Goal: Information Seeking & Learning: Learn about a topic

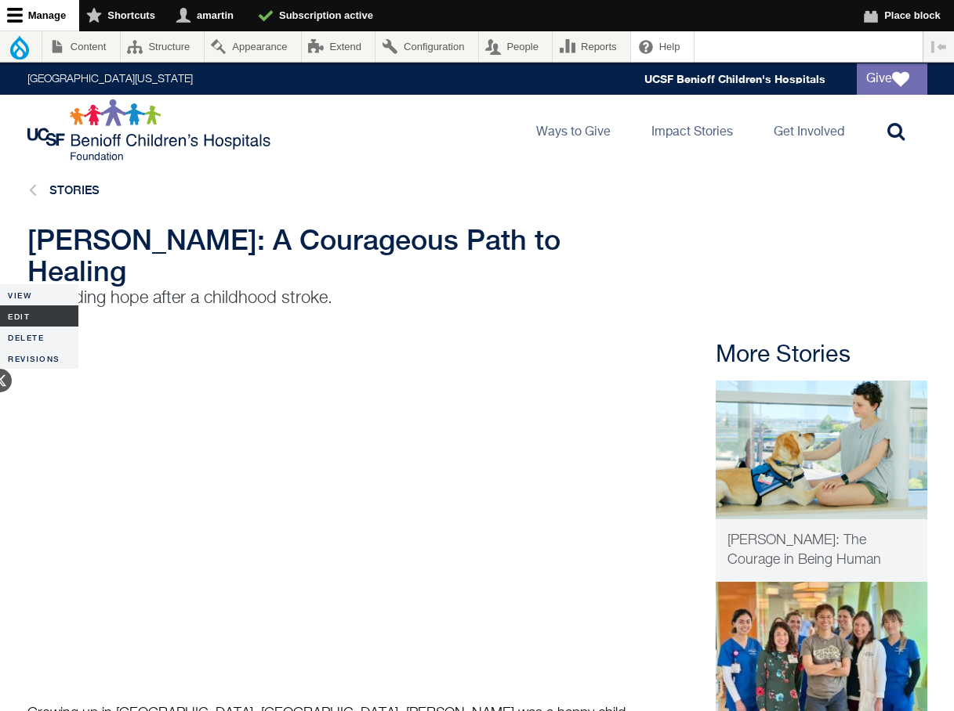
click at [50, 317] on link "Edit" at bounding box center [39, 316] width 78 height 21
click at [794, 433] on img at bounding box center [821, 450] width 212 height 139
click at [17, 314] on link "Edit" at bounding box center [39, 316] width 78 height 21
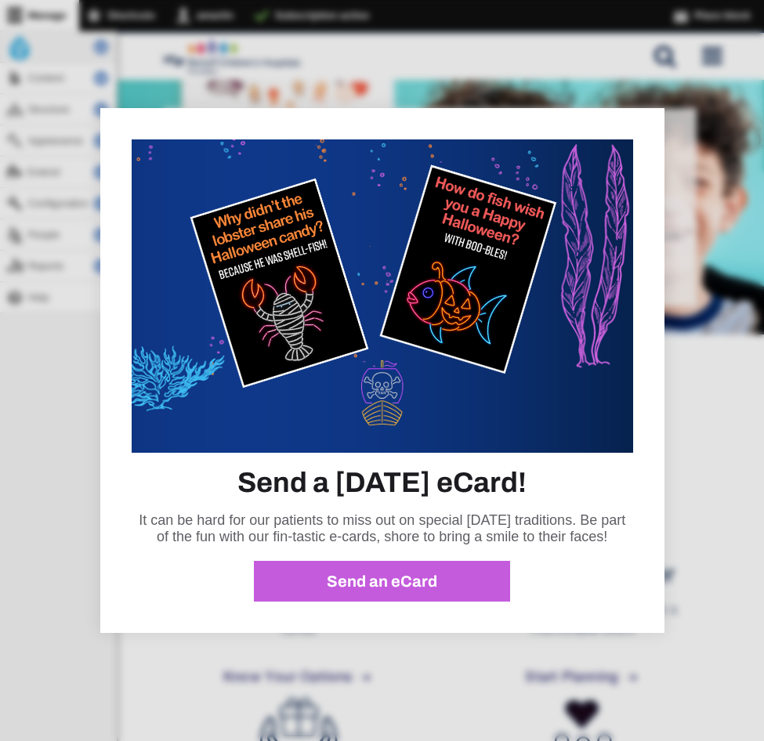
click at [523, 63] on div at bounding box center [382, 370] width 764 height 741
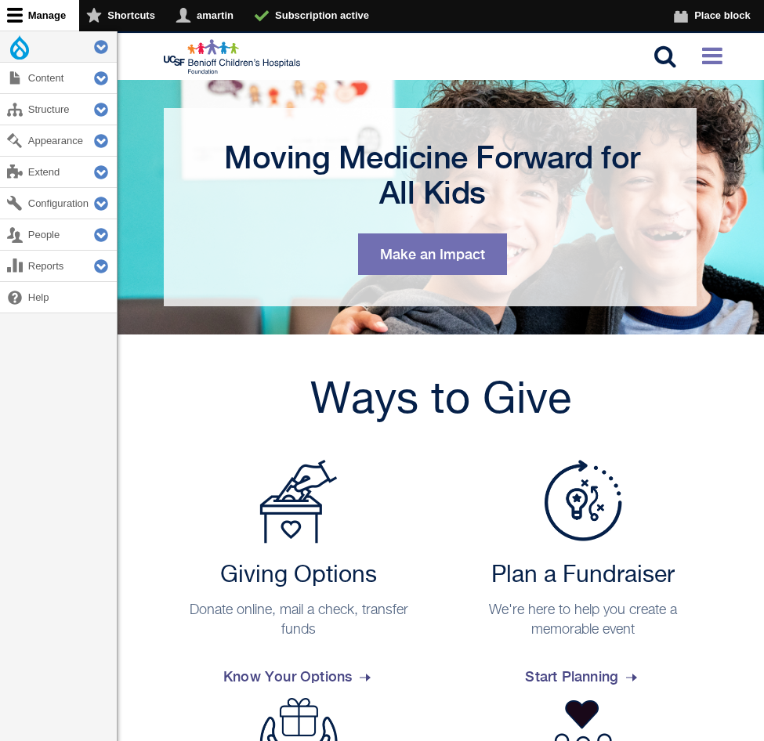
click at [707, 60] on icon at bounding box center [712, 56] width 20 height 24
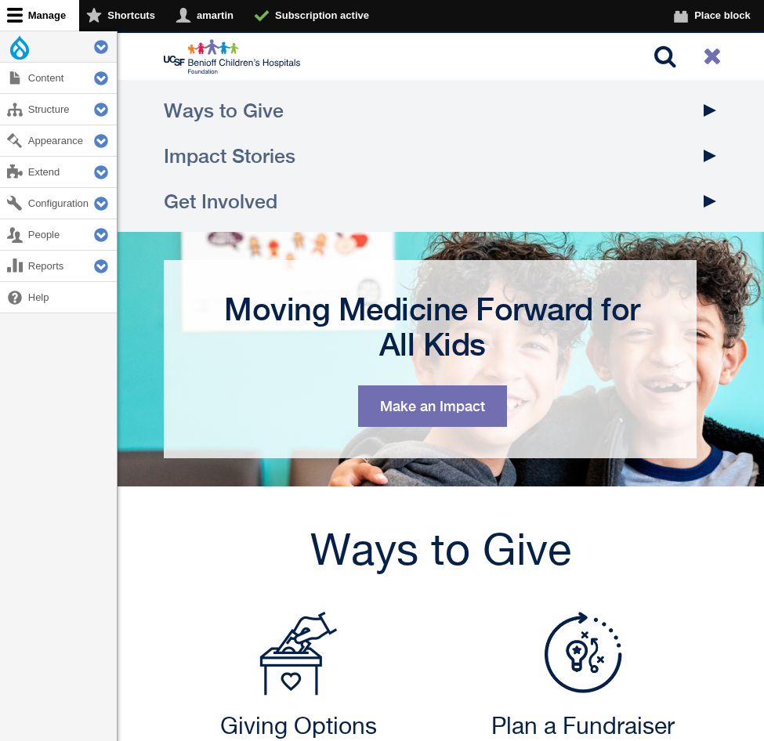
click at [261, 147] on link "Impact Stories" at bounding box center [441, 155] width 554 height 45
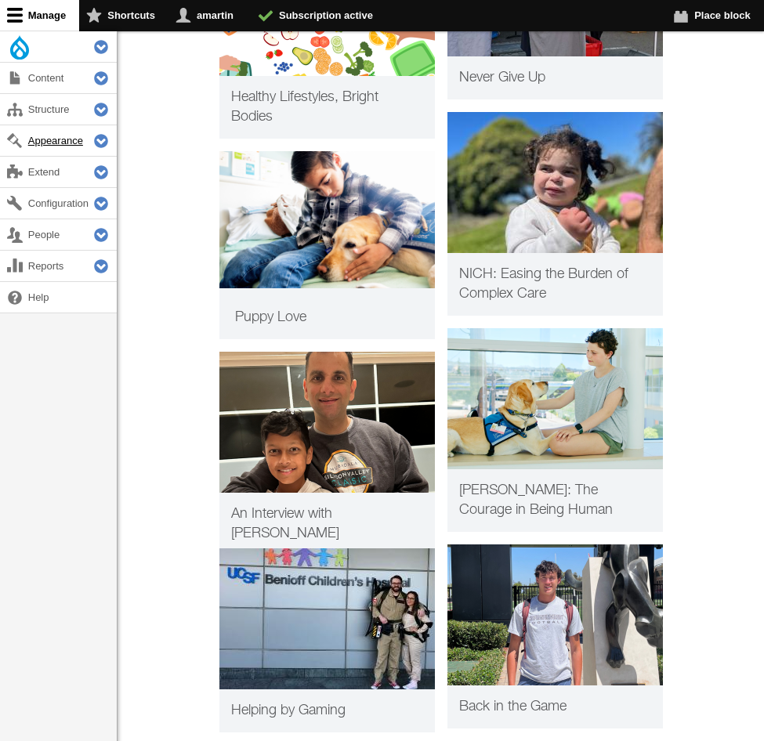
scroll to position [1688, 0]
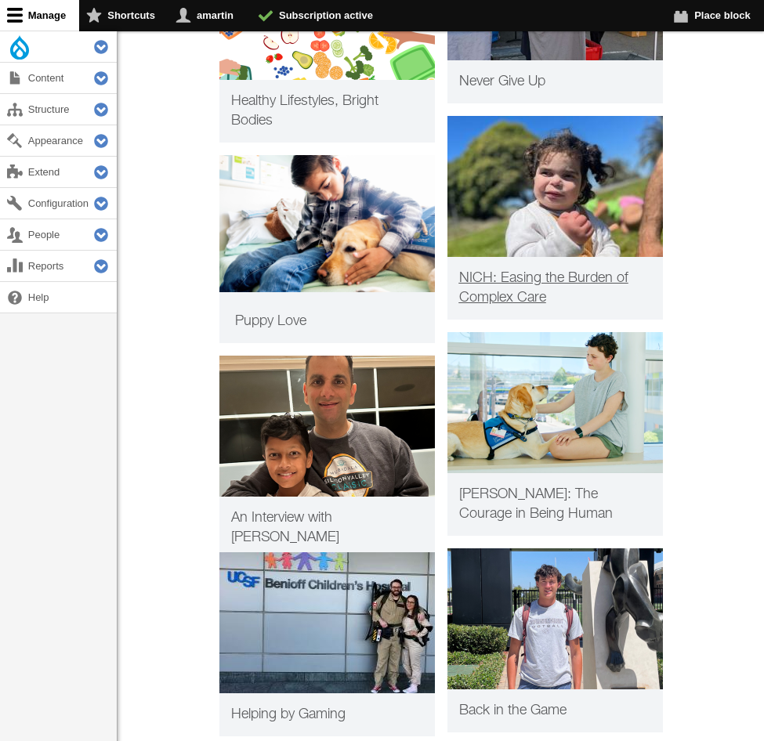
click at [542, 229] on img at bounding box center [554, 186] width 215 height 141
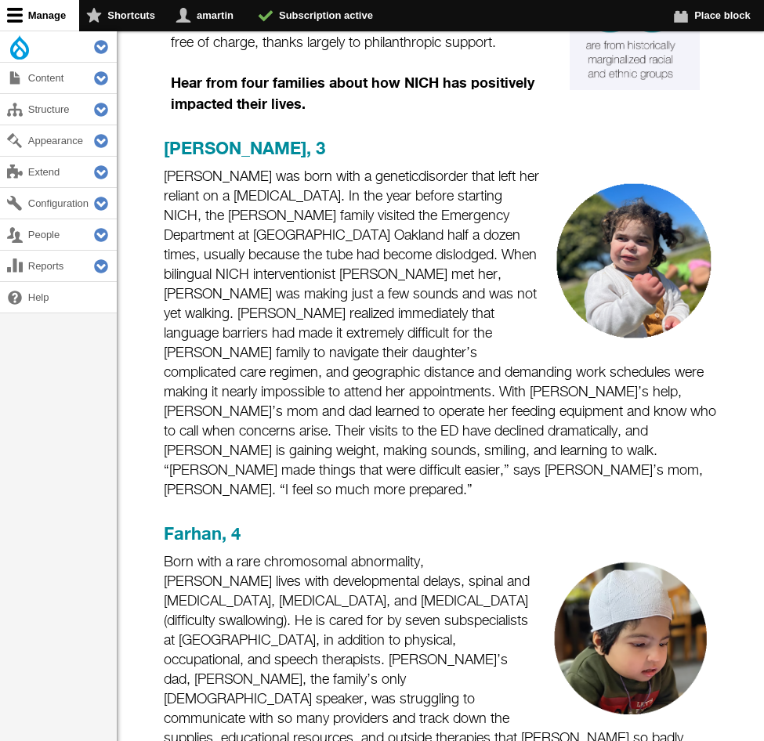
scroll to position [673, 0]
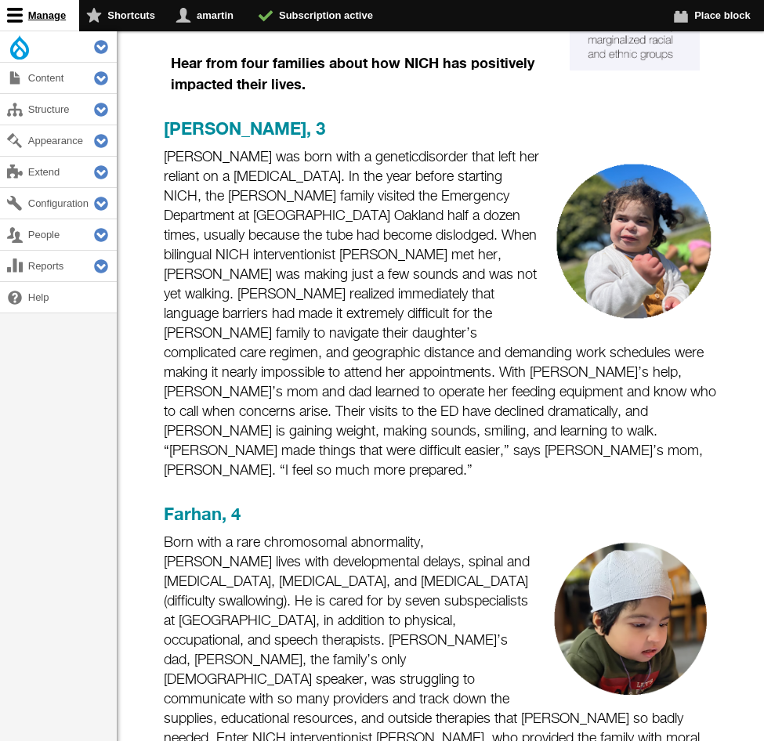
click at [16, 17] on link "Manage" at bounding box center [39, 15] width 79 height 31
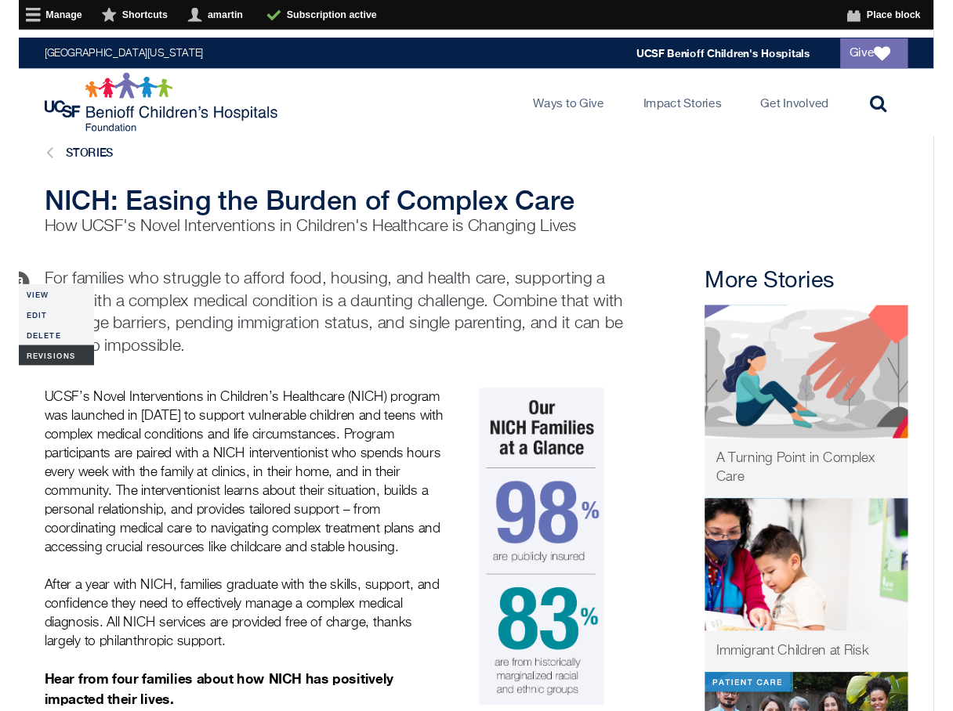
scroll to position [0, 0]
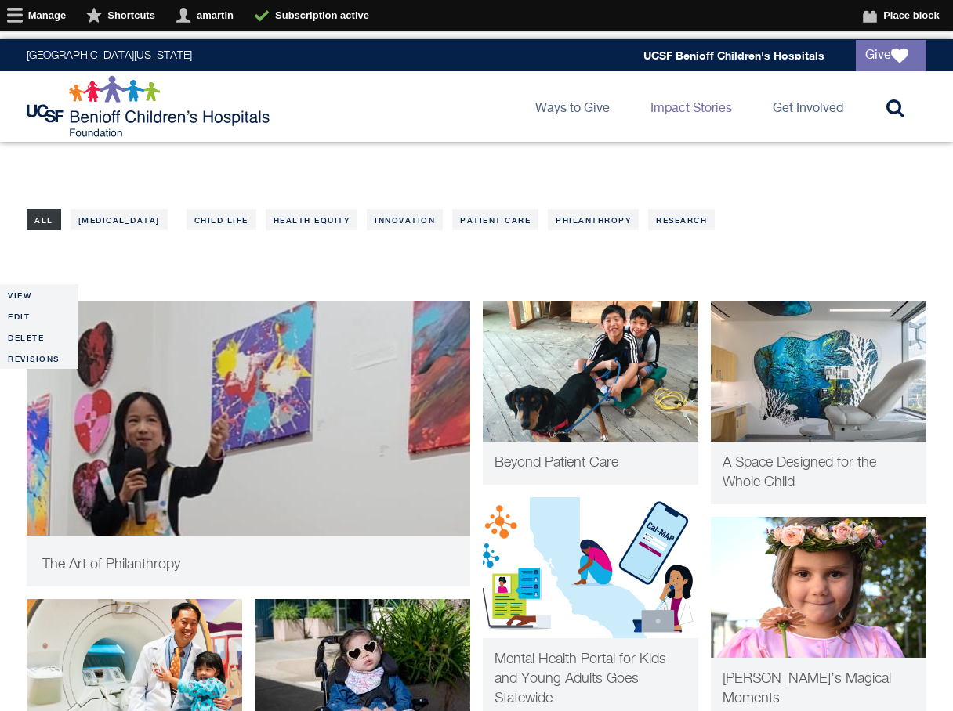
scroll to position [283, 0]
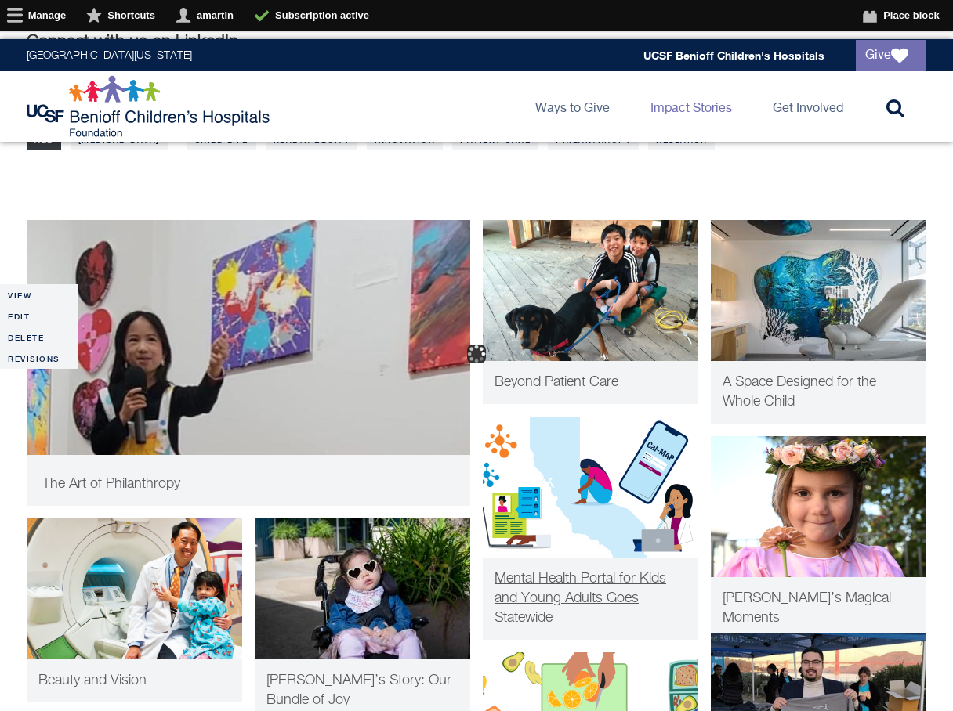
click at [590, 490] on img at bounding box center [590, 487] width 215 height 141
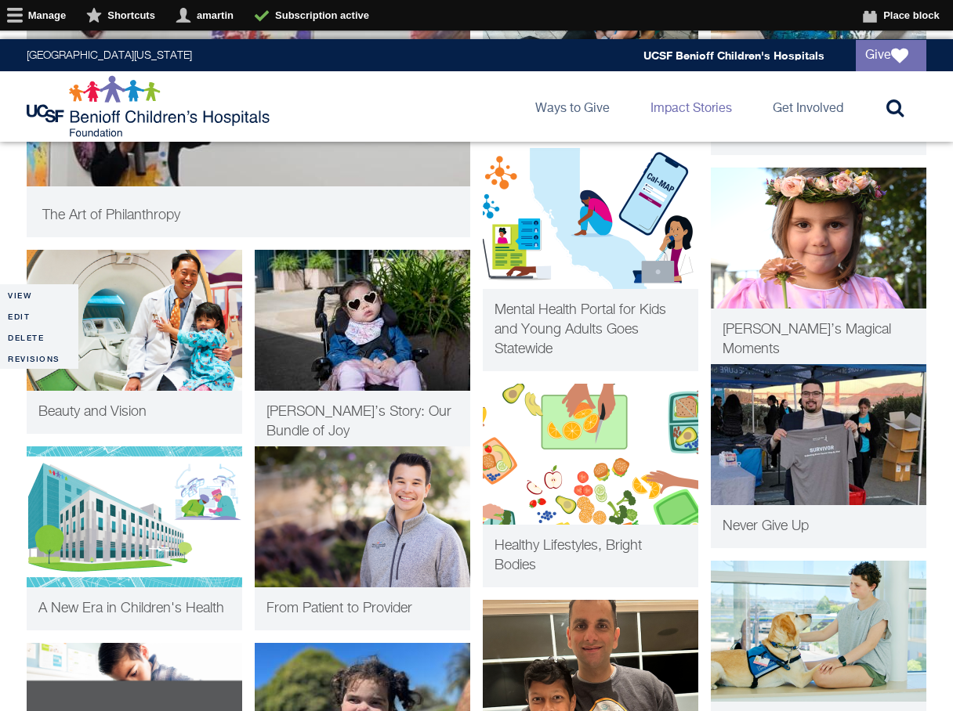
scroll to position [572, 0]
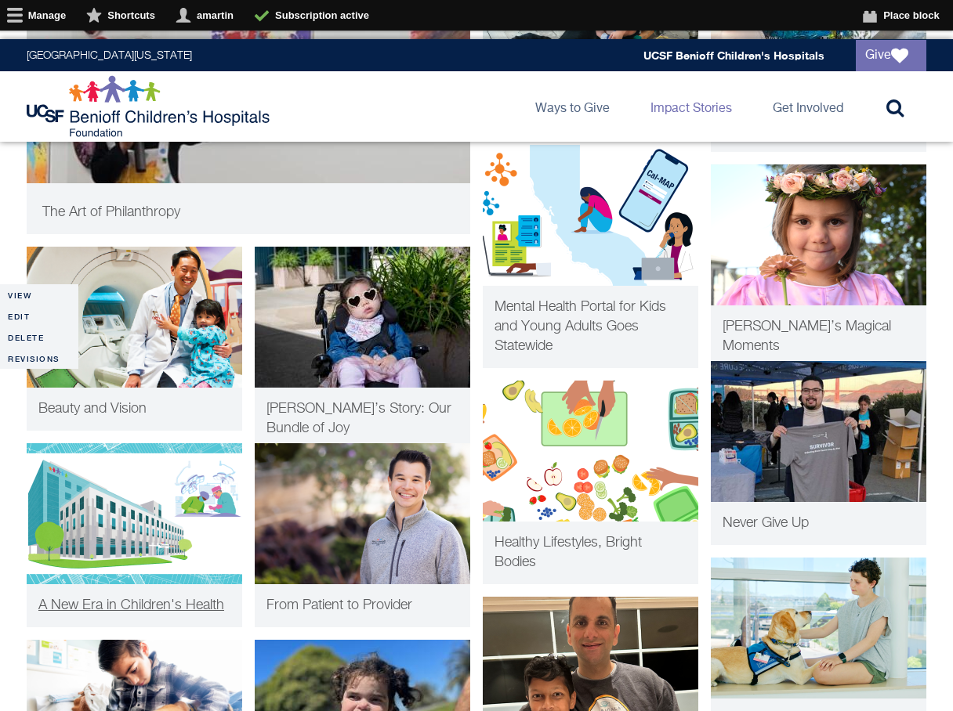
click at [193, 501] on img at bounding box center [134, 513] width 215 height 141
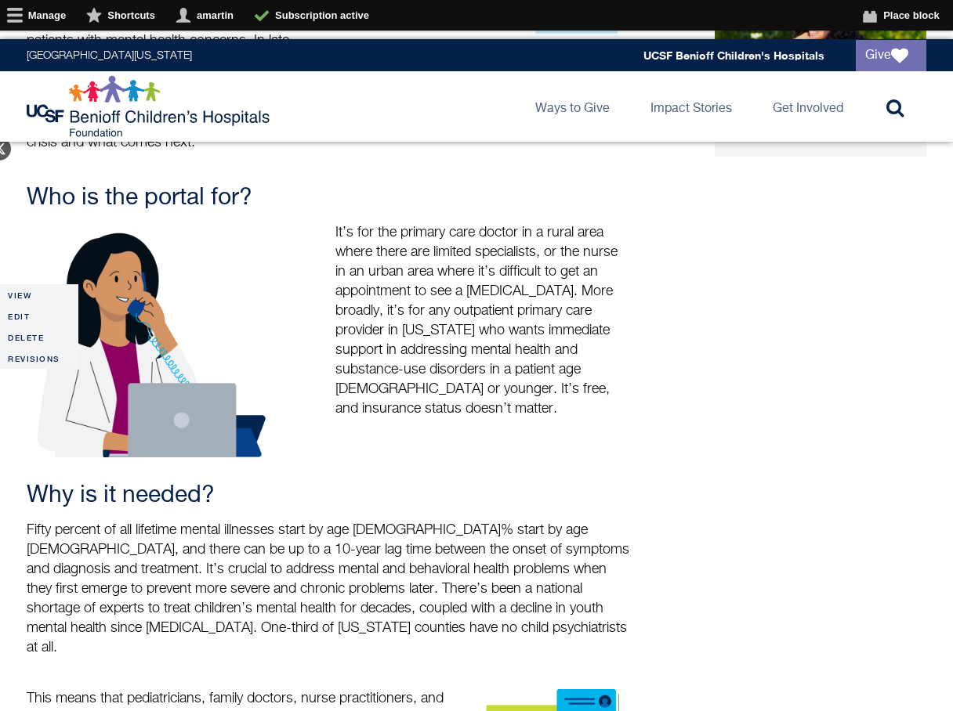
scroll to position [709, 0]
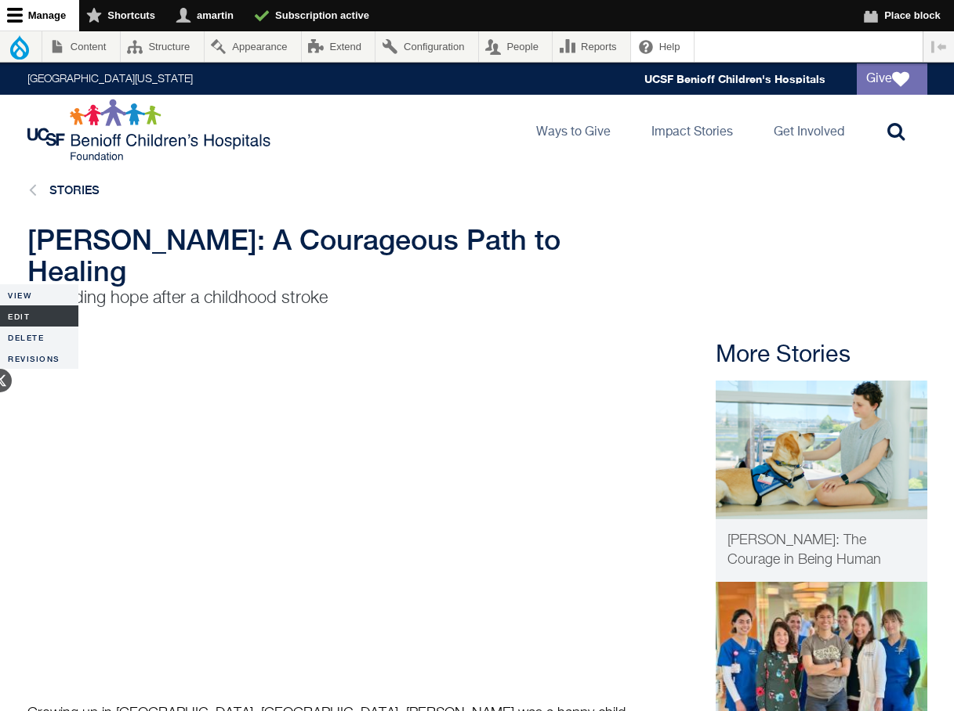
click at [28, 314] on link "Edit" at bounding box center [39, 316] width 78 height 21
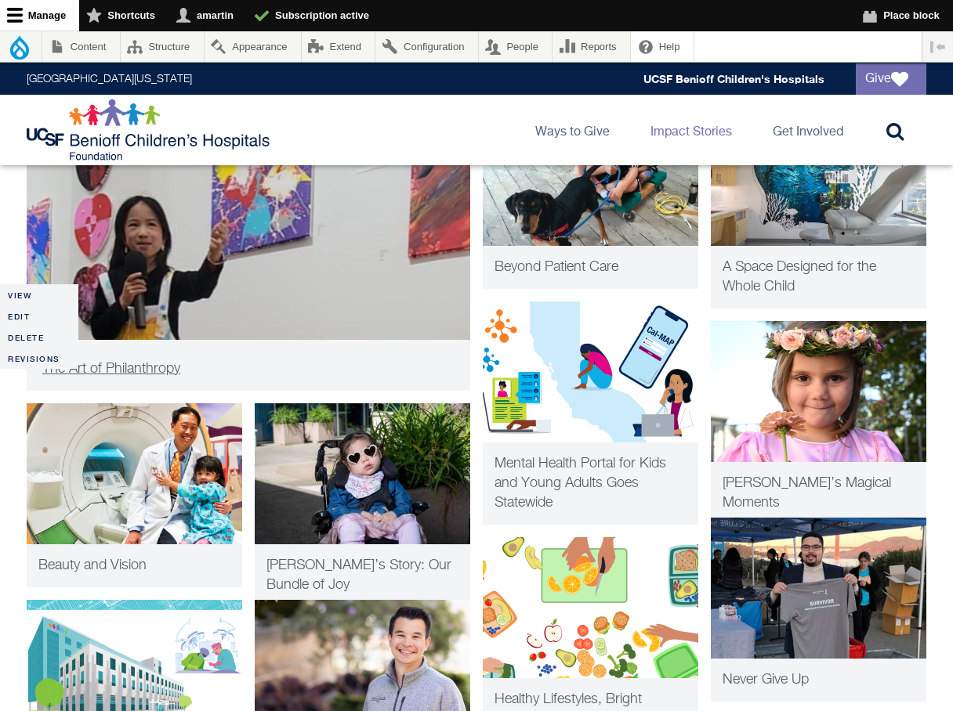
scroll to position [437, 0]
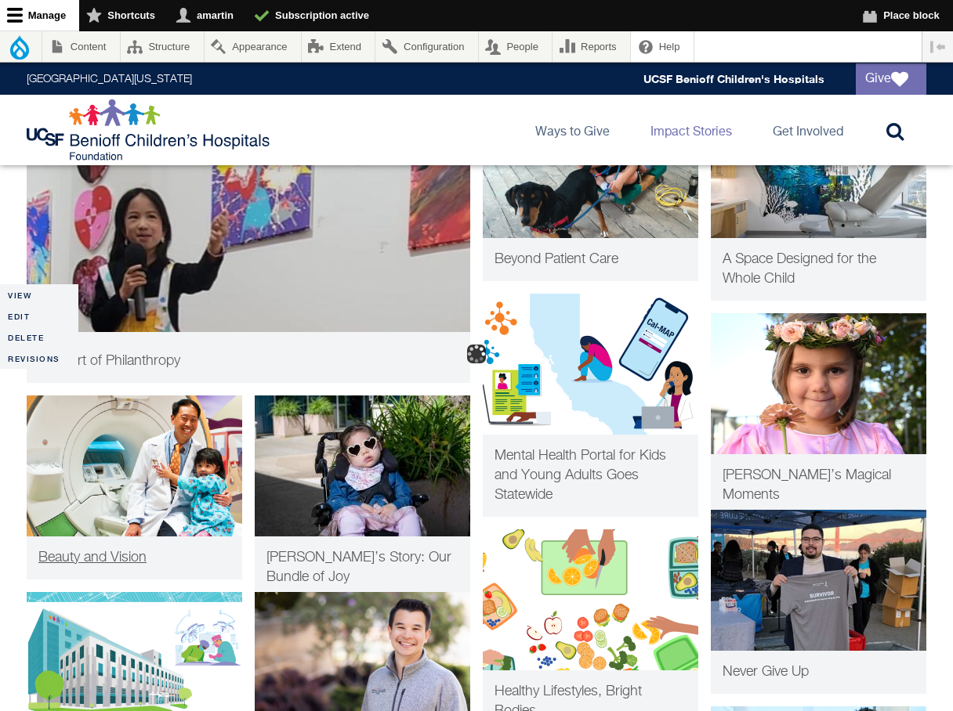
click at [141, 432] on img at bounding box center [134, 466] width 215 height 141
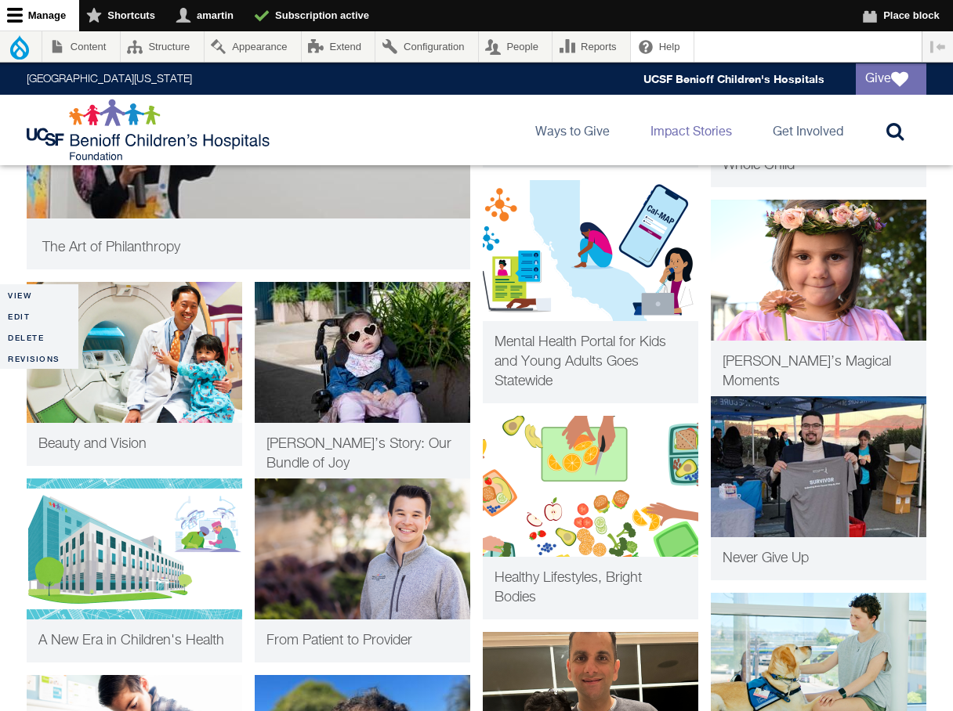
scroll to position [592, 0]
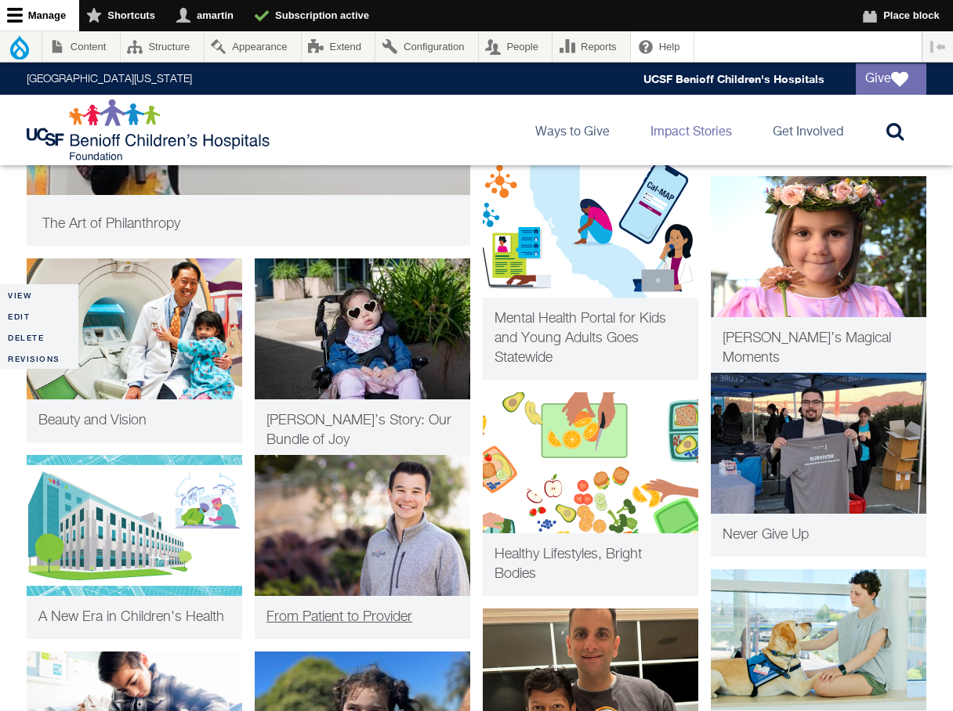
click at [401, 518] on img at bounding box center [362, 525] width 215 height 141
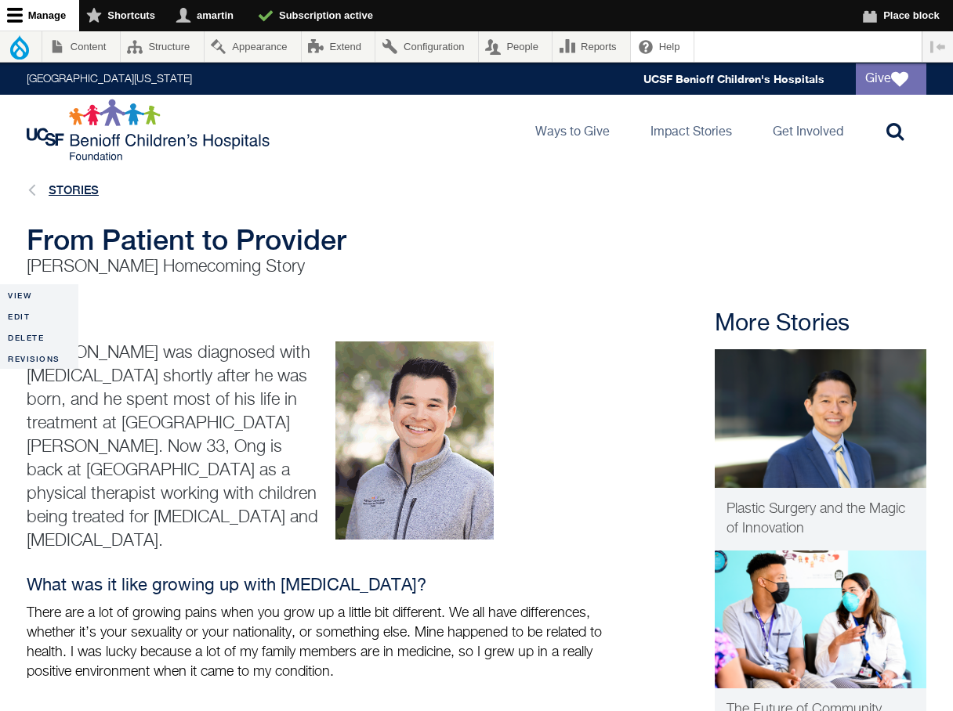
click at [82, 190] on link "Stories" at bounding box center [74, 189] width 50 height 13
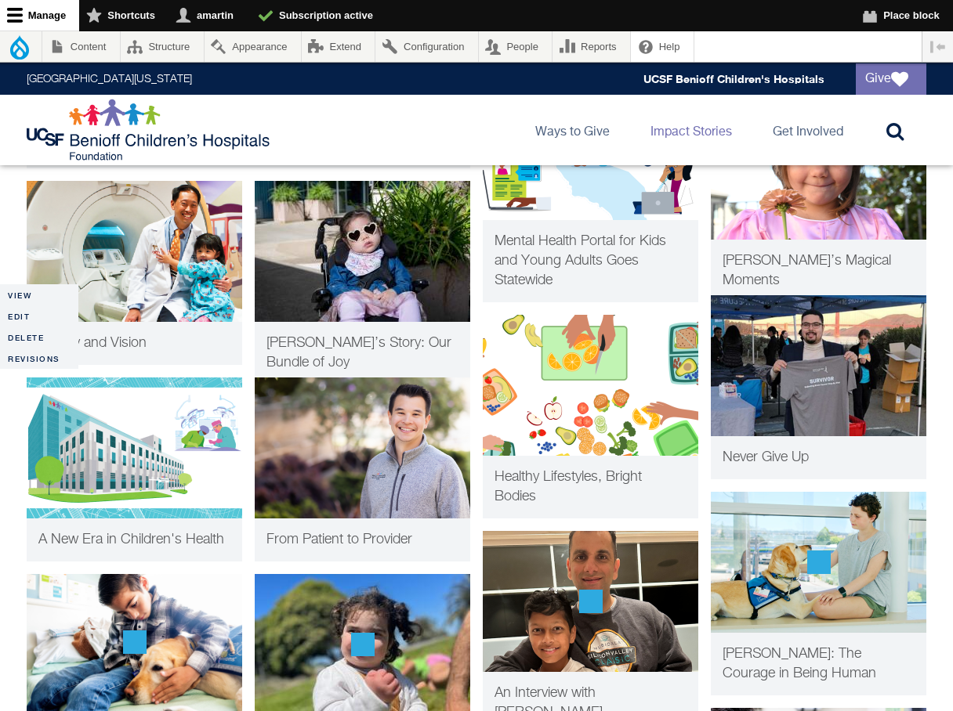
scroll to position [751, 0]
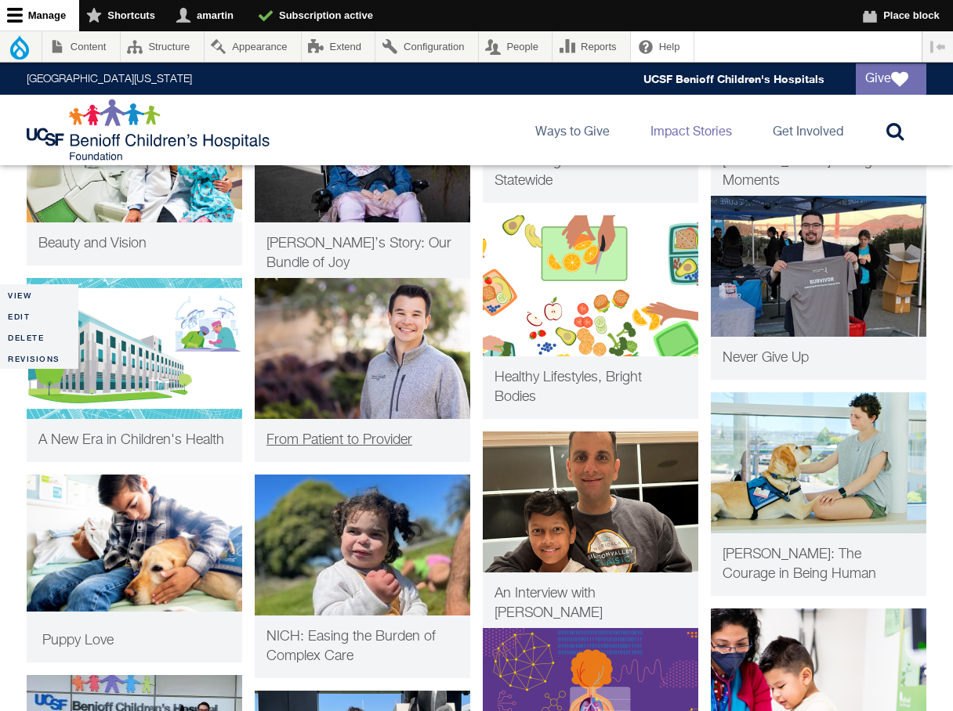
click at [339, 366] on img at bounding box center [362, 348] width 215 height 141
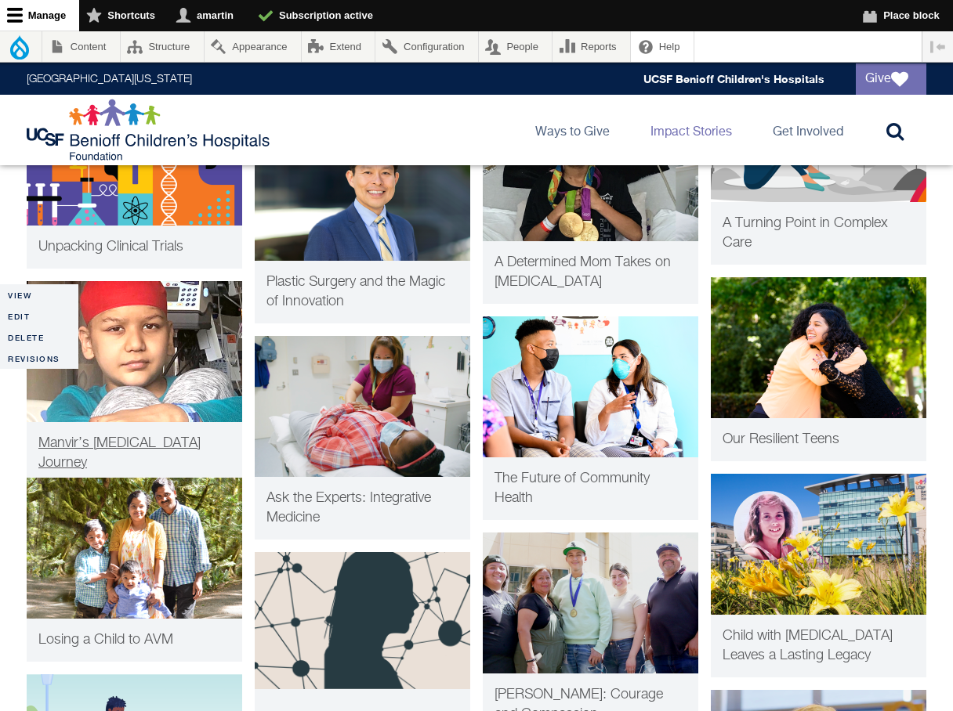
scroll to position [2362, 0]
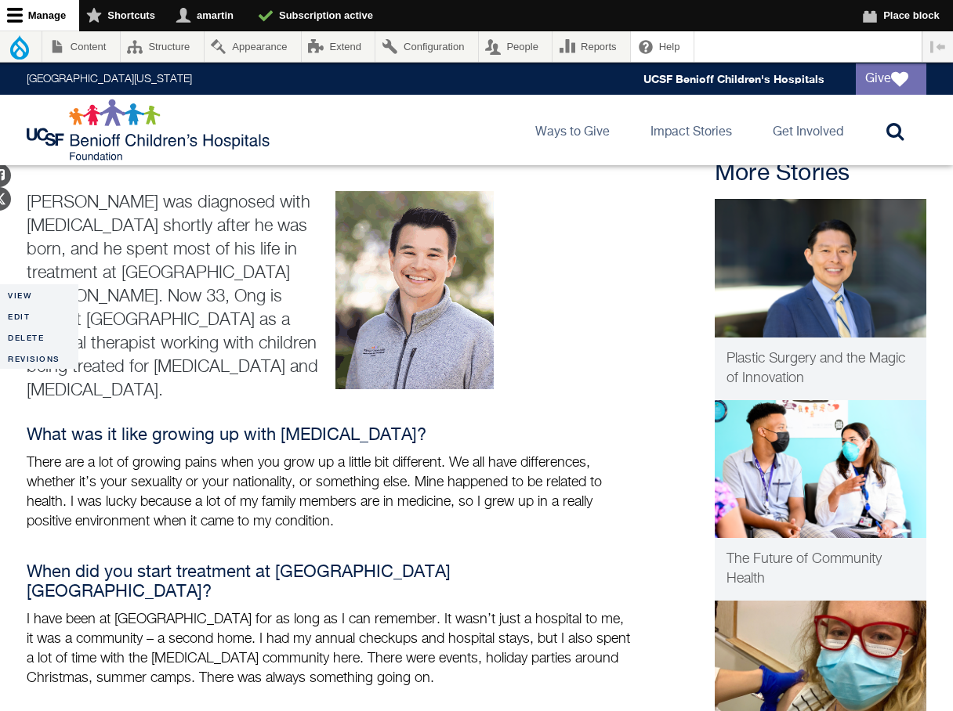
scroll to position [126, 0]
